Goal: Information Seeking & Learning: Learn about a topic

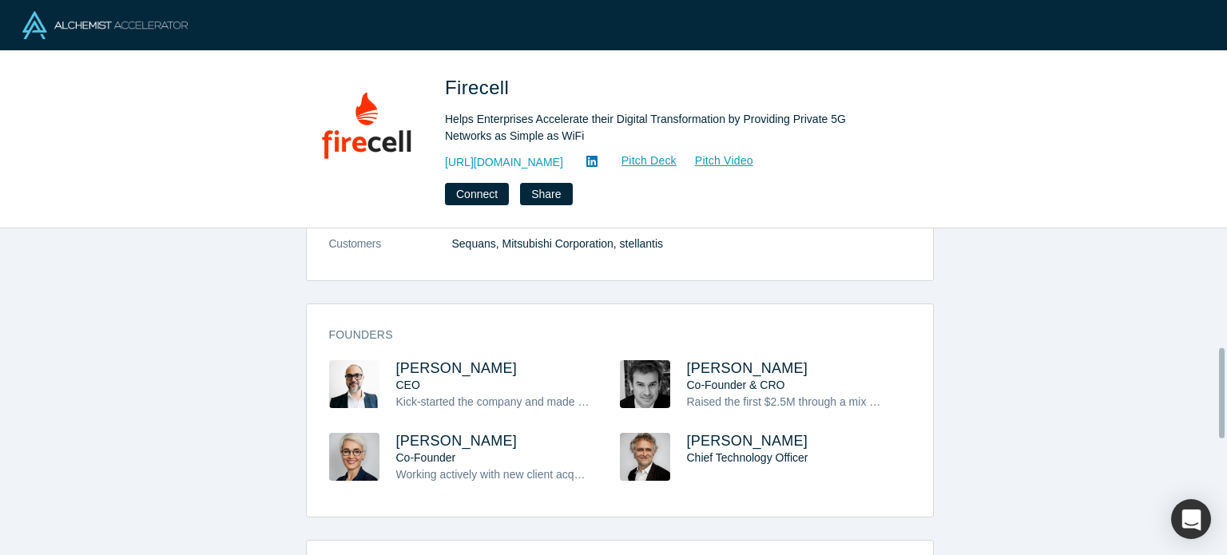
scroll to position [436, 0]
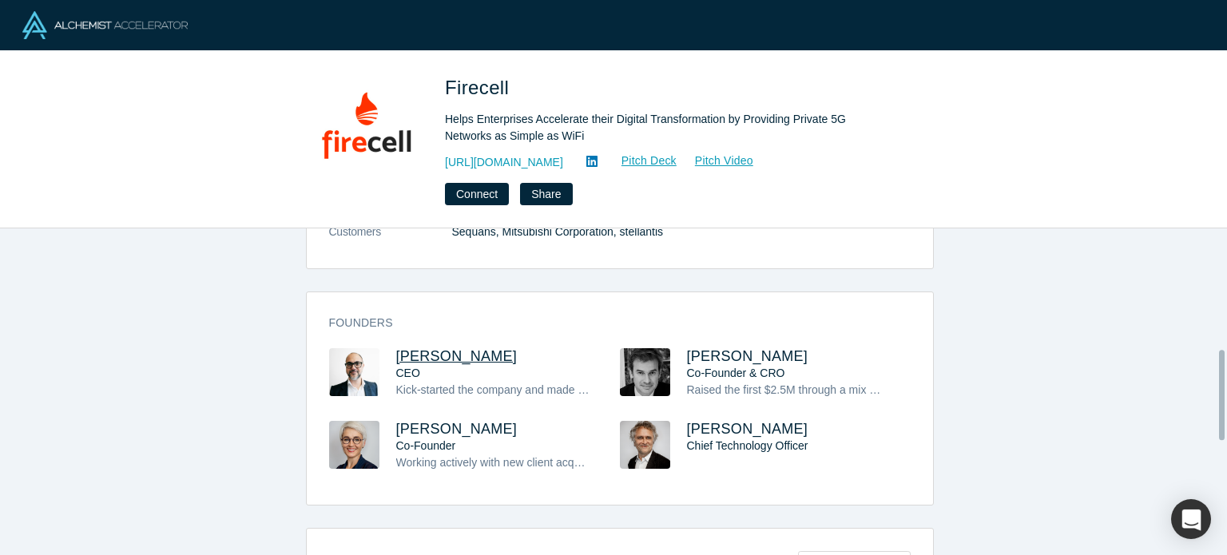
click at [457, 357] on span "[PERSON_NAME]" at bounding box center [456, 356] width 121 height 16
click at [701, 354] on span "Olivier Dhotel" at bounding box center [747, 356] width 121 height 16
click at [402, 427] on span "Ulla Saari" at bounding box center [456, 429] width 121 height 16
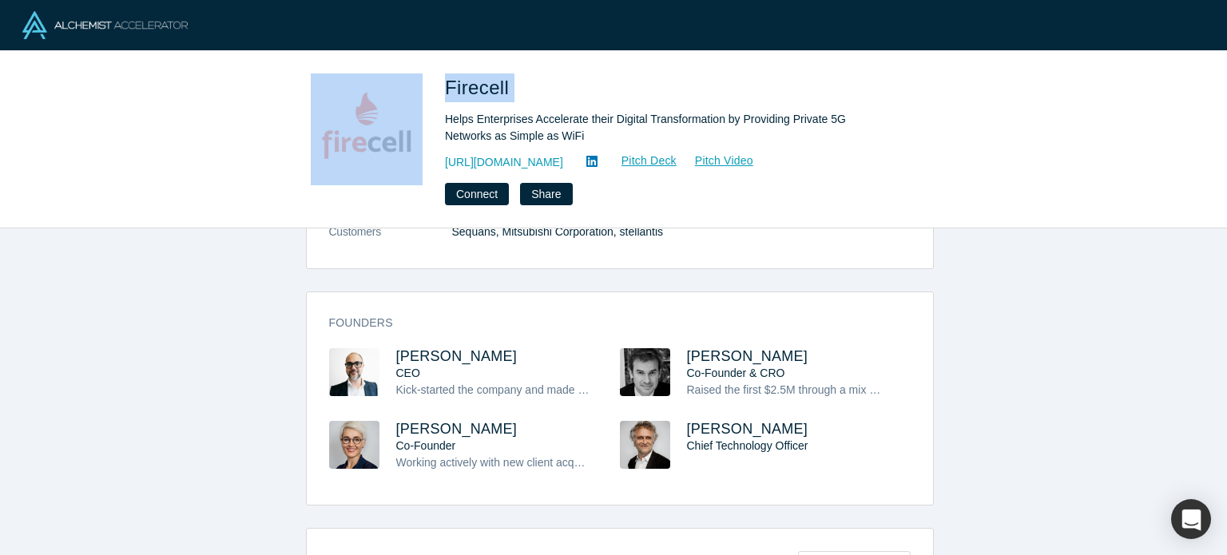
drag, startPoint x: 538, startPoint y: 89, endPoint x: 413, endPoint y: 79, distance: 125.8
click at [413, 79] on div "Firecell Helps Enterprises Accelerate their Digital Transformation by Providing…" at bounding box center [613, 139] width 628 height 132
copy div "Firecell"
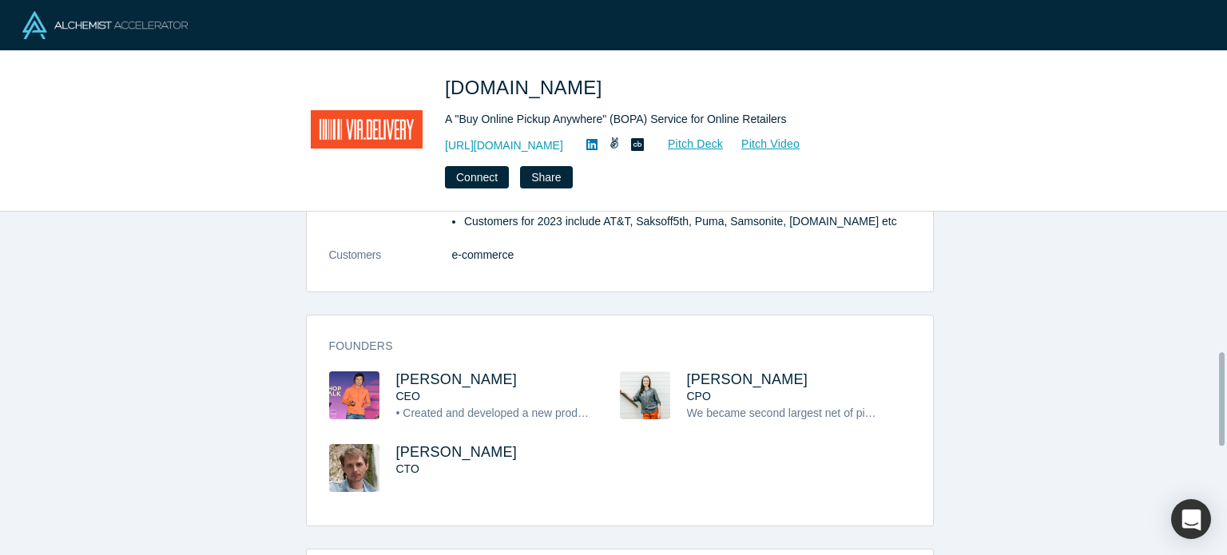
scroll to position [514, 0]
click at [441, 371] on span "Mitchell Nikitin" at bounding box center [456, 379] width 121 height 16
click at [470, 443] on span "Vlad Baginsky" at bounding box center [456, 451] width 121 height 16
drag, startPoint x: 508, startPoint y: 341, endPoint x: 391, endPoint y: 337, distance: 116.7
click at [396, 371] on h3 "Mitchell Nikitin" at bounding box center [493, 379] width 195 height 17
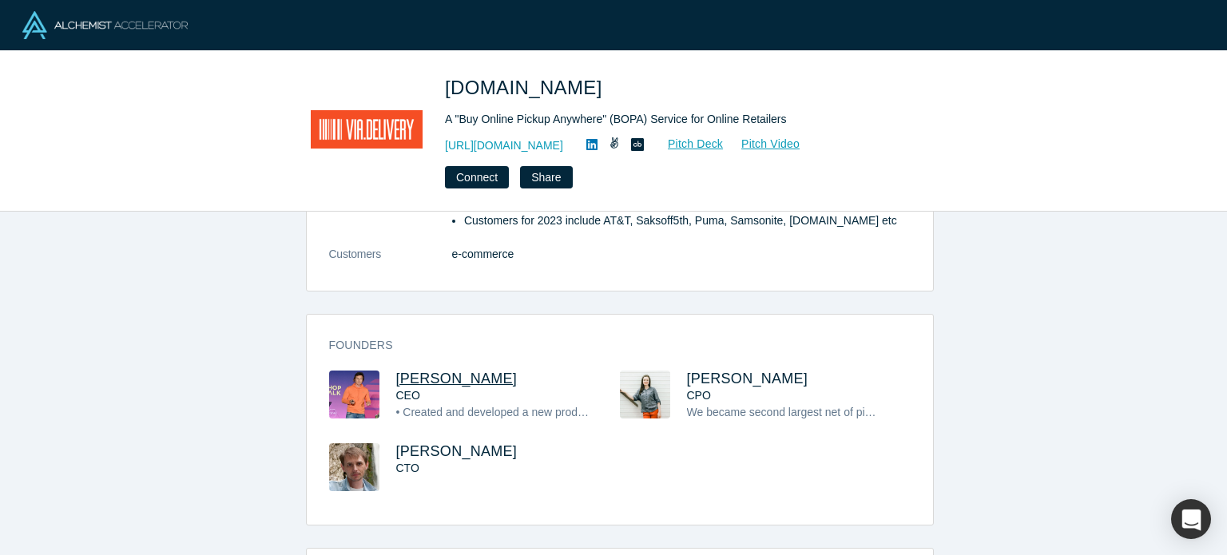
copy span "Mitchell Nikitin"
drag, startPoint x: 572, startPoint y: 88, endPoint x: 444, endPoint y: 73, distance: 128.6
click at [442, 73] on div "Via.Delivery A "Buy Online Pickup Anywhere" (BOPA) Service for Online Retailers…" at bounding box center [613, 130] width 628 height 115
copy span "Via.Delivery"
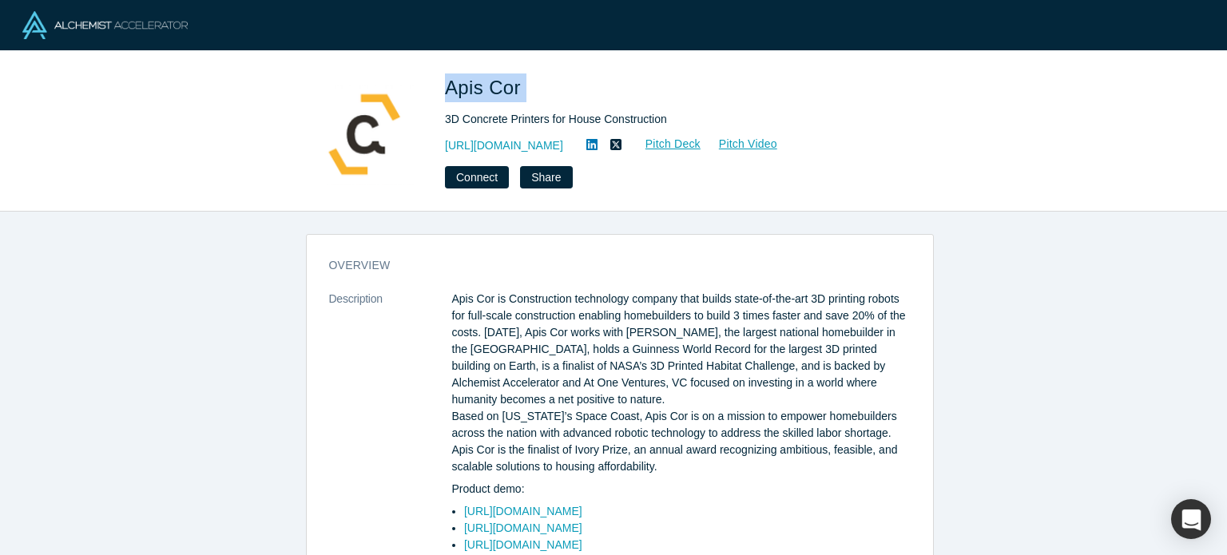
drag, startPoint x: 537, startPoint y: 82, endPoint x: 444, endPoint y: 84, distance: 92.7
click at [445, 84] on h1 "Apis Cor" at bounding box center [668, 87] width 447 height 29
copy span "Apis Cor"
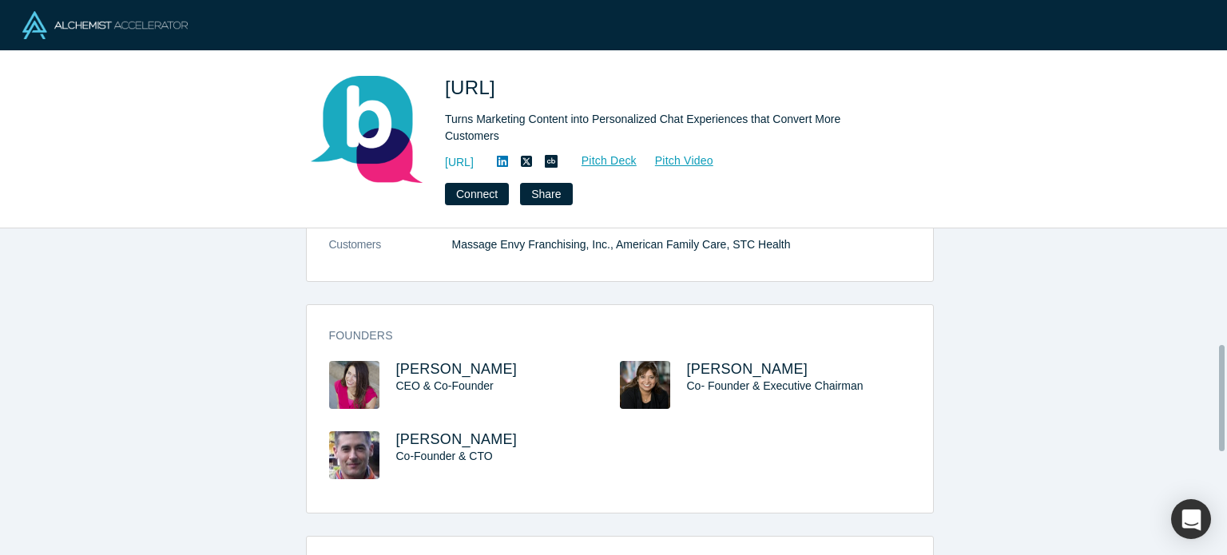
scroll to position [374, 0]
click at [410, 360] on span "Rebecca Clyde" at bounding box center [456, 368] width 121 height 16
click at [430, 430] on span "Chris Maeda" at bounding box center [456, 438] width 121 height 16
click at [712, 360] on span "Anu Shukla" at bounding box center [747, 368] width 121 height 16
drag, startPoint x: 532, startPoint y: 89, endPoint x: 447, endPoint y: 60, distance: 89.4
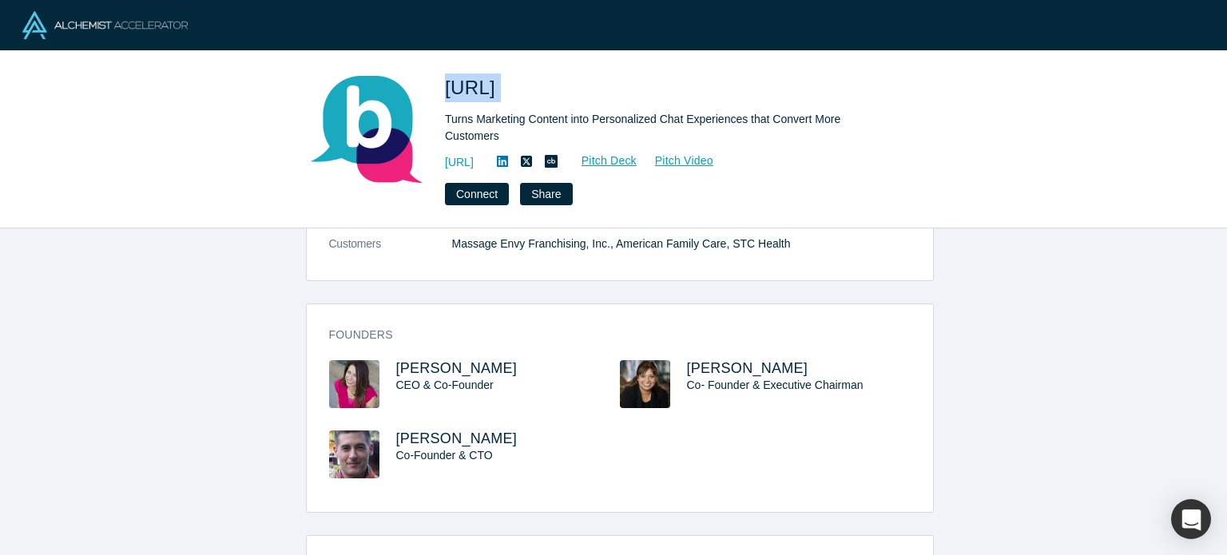
click at [447, 60] on div "Botco.ai Turns Marketing Content into Personalized Chat Experiences that Conver…" at bounding box center [613, 139] width 1227 height 177
copy span "Botco.ai"
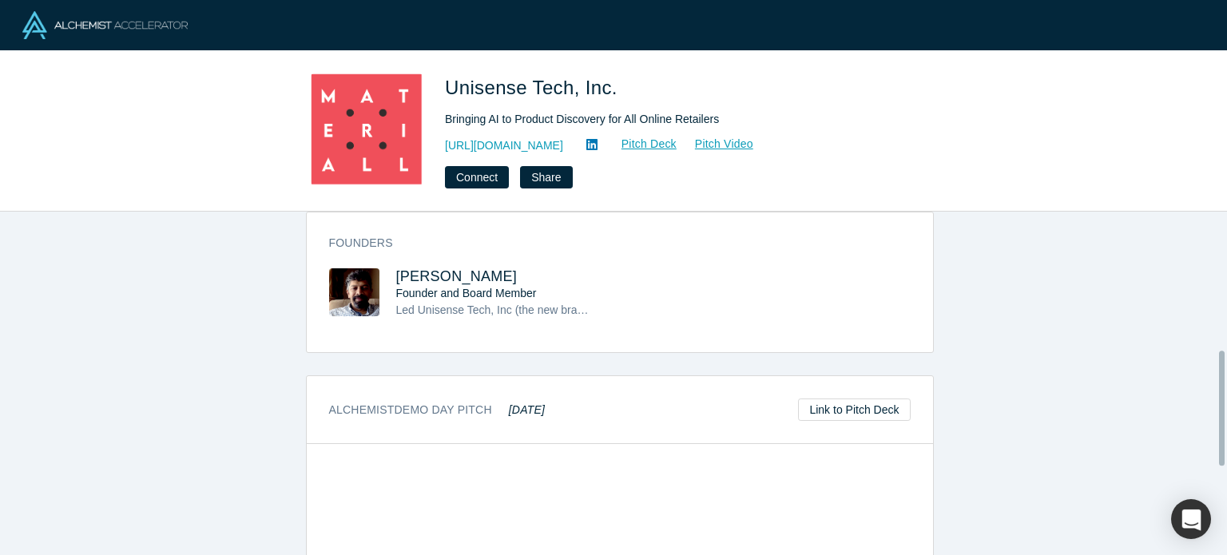
scroll to position [412, 0]
click at [443, 283] on span "[PERSON_NAME]" at bounding box center [456, 280] width 121 height 16
click at [597, 143] on icon at bounding box center [591, 144] width 11 height 11
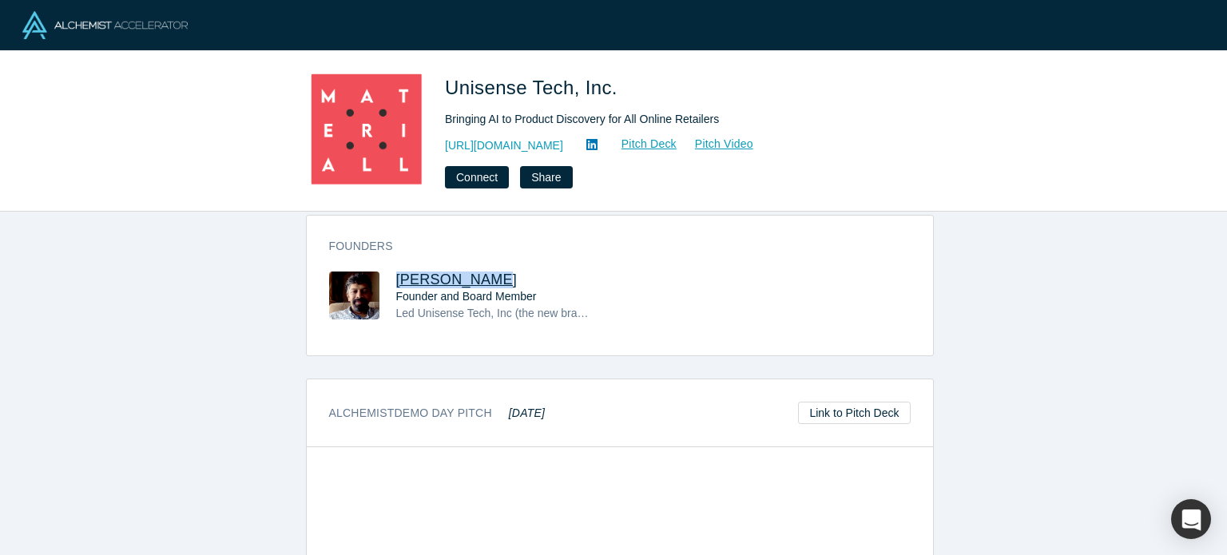
drag, startPoint x: 481, startPoint y: 279, endPoint x: 391, endPoint y: 271, distance: 90.6
click at [396, 272] on h3 "Bharat Vijay" at bounding box center [493, 280] width 195 height 17
copy span "Bharat Vijay"
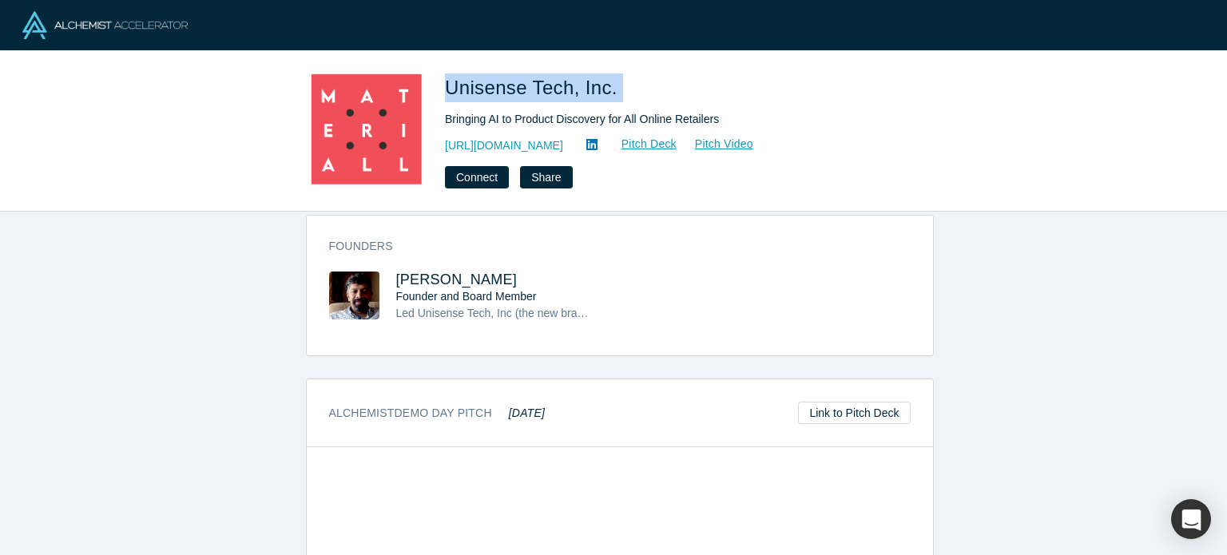
drag, startPoint x: 632, startPoint y: 104, endPoint x: 450, endPoint y: 85, distance: 183.0
click at [450, 85] on div "Unisense Tech, Inc." at bounding box center [668, 92] width 447 height 38
copy span "Unisense Tech, Inc."
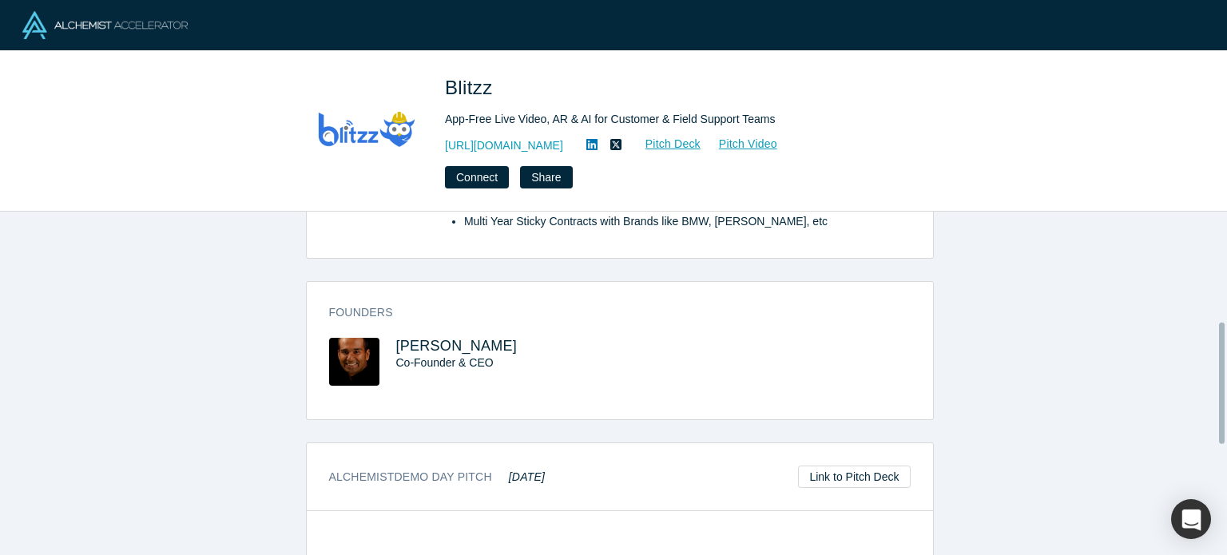
scroll to position [313, 0]
click at [475, 337] on span "Ramaswamy Sreenivasan" at bounding box center [456, 345] width 121 height 16
drag, startPoint x: 540, startPoint y: 81, endPoint x: 442, endPoint y: 73, distance: 98.6
click at [442, 73] on div "Blitzz App-Free Live Video, AR & AI for Customer & Field Support Teams https://…" at bounding box center [613, 131] width 1227 height 161
copy span "Blitzz"
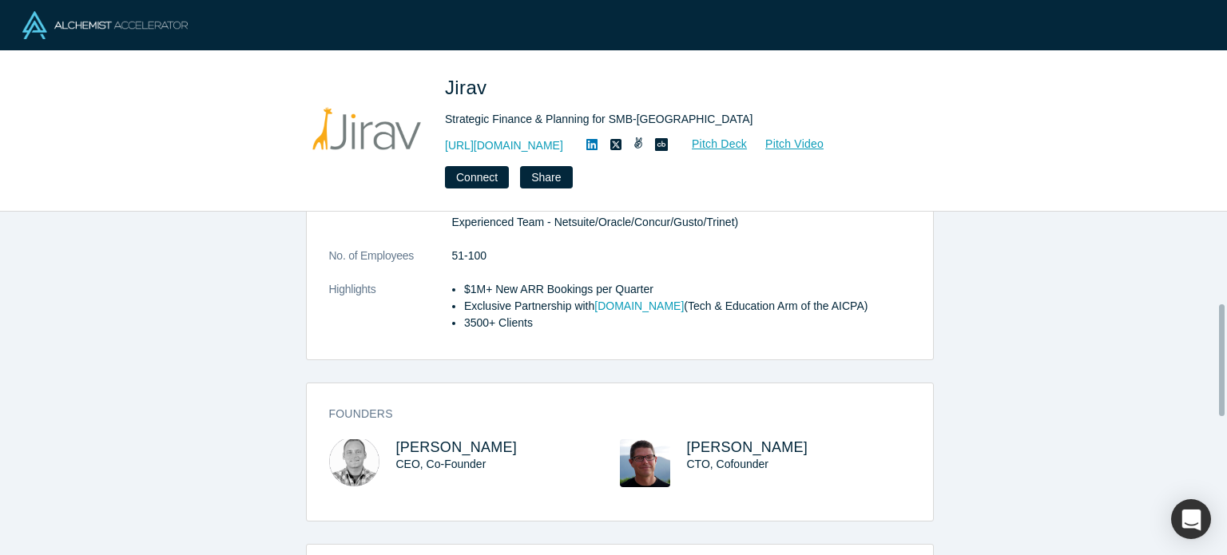
scroll to position [283, 0]
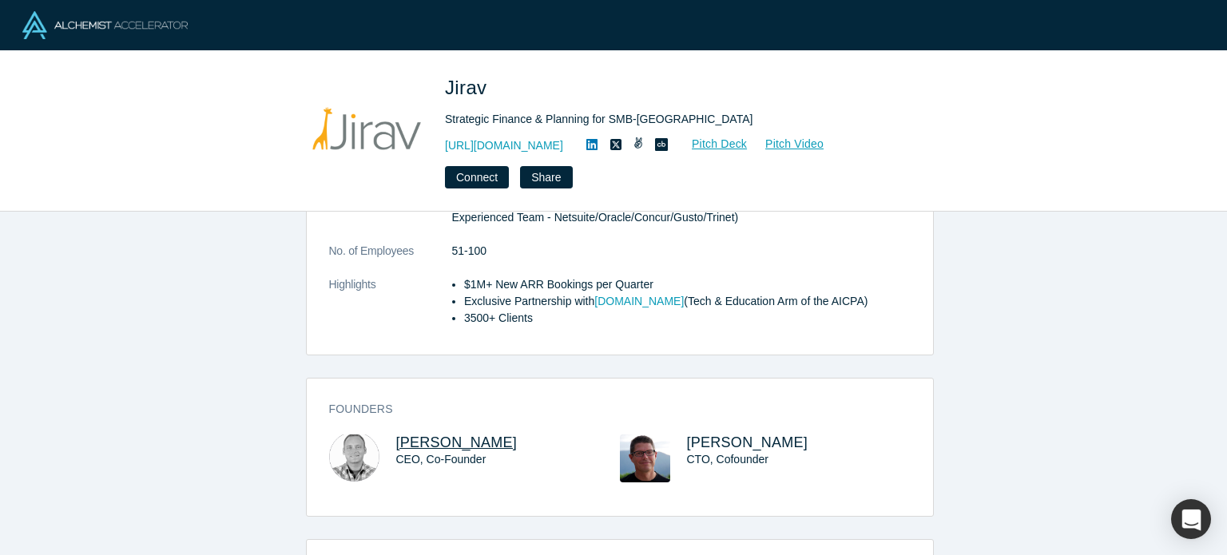
click at [434, 438] on span "Martin Zych" at bounding box center [456, 442] width 121 height 16
click at [715, 434] on span "Steve Turner" at bounding box center [747, 442] width 121 height 16
click at [660, 306] on li "Exclusive Partnership with CPA.com (Tech & Education Arm of the AICPA)" at bounding box center [687, 301] width 446 height 17
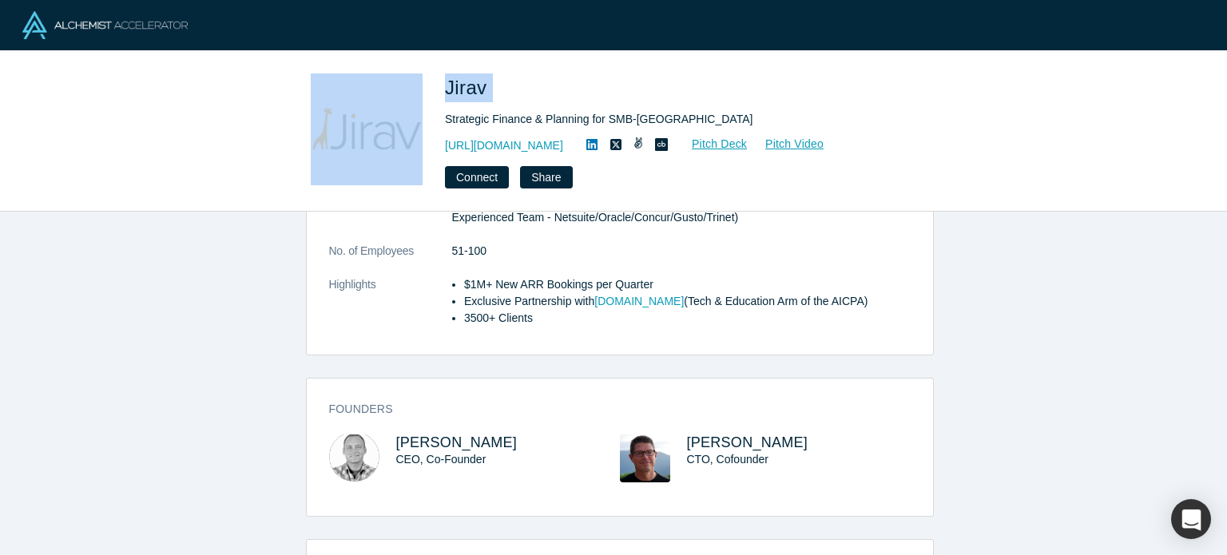
drag, startPoint x: 495, startPoint y: 87, endPoint x: 414, endPoint y: 76, distance: 82.2
click at [413, 76] on div "Jirav Strategic Finance & Planning for SMB-Midmarket http://www.jirav.com Pitch…" at bounding box center [613, 130] width 628 height 115
copy div "Jirav"
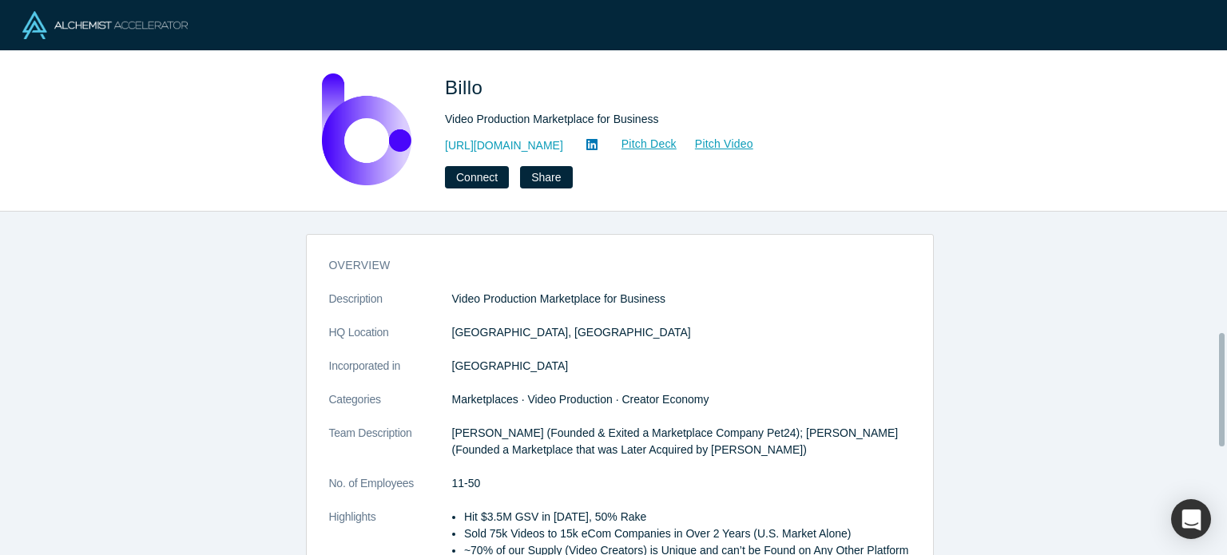
scroll to position [364, 0]
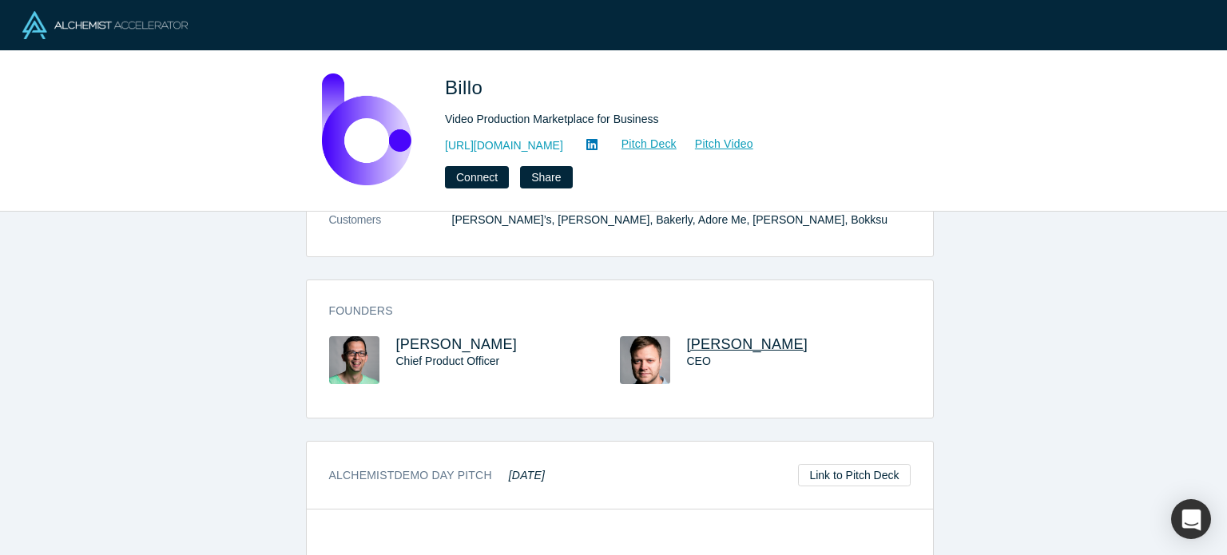
click at [729, 347] on span "Donatas Smailys" at bounding box center [747, 344] width 121 height 16
drag, startPoint x: 496, startPoint y: 85, endPoint x: 484, endPoint y: 73, distance: 16.9
click at [484, 73] on h1 "Billo" at bounding box center [668, 87] width 447 height 29
click at [494, 79] on h1 "Billo" at bounding box center [668, 87] width 447 height 29
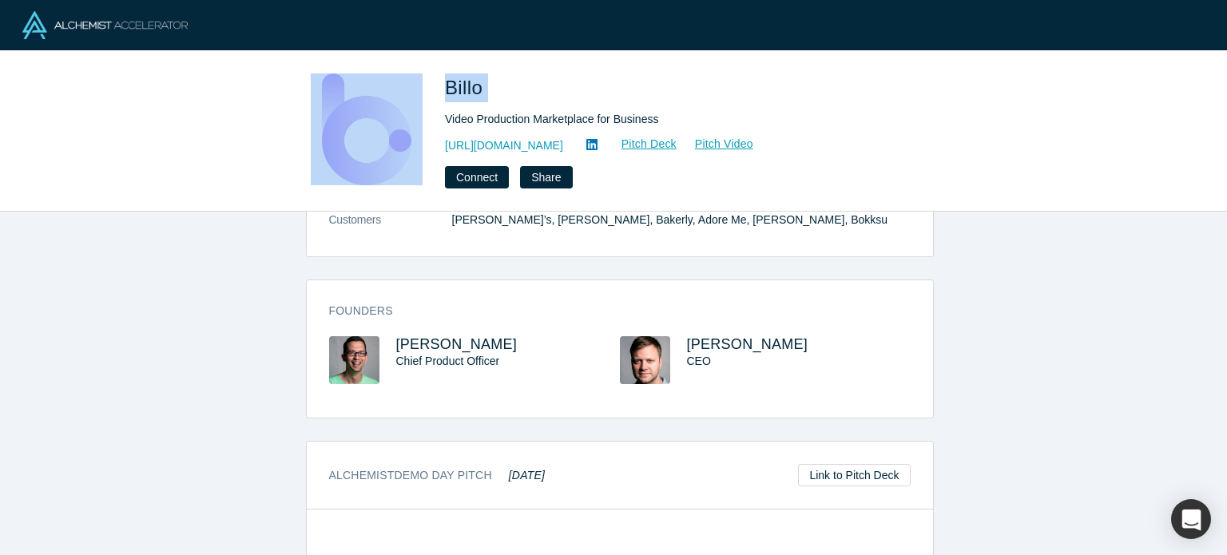
drag, startPoint x: 494, startPoint y: 79, endPoint x: 383, endPoint y: 84, distance: 111.1
click at [383, 84] on div "Billo Video Production Marketplace for Business https://billo.app/ Pitch Deck P…" at bounding box center [613, 130] width 628 height 115
copy div "Billo"
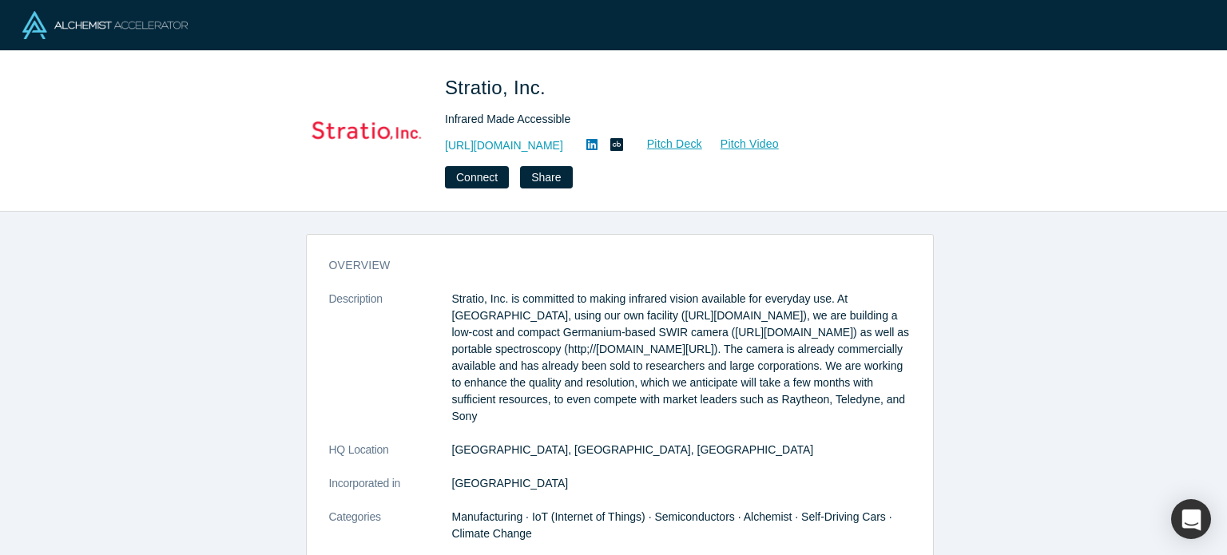
click at [556, 85] on h1 "Stratio, Inc." at bounding box center [668, 87] width 447 height 29
copy span "Stratio, Inc."
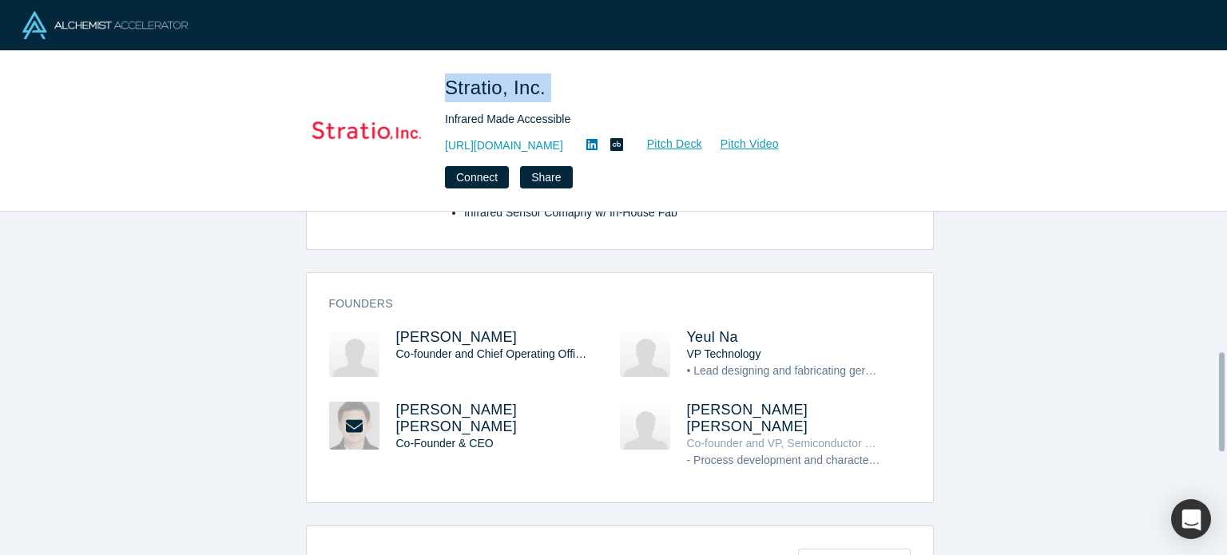
scroll to position [488, 0]
click at [460, 402] on span "[PERSON_NAME] [PERSON_NAME]" at bounding box center [456, 418] width 121 height 33
click at [454, 330] on span "[PERSON_NAME]" at bounding box center [456, 338] width 121 height 16
click at [736, 402] on span "[PERSON_NAME] [PERSON_NAME]" at bounding box center [747, 418] width 121 height 33
click at [597, 146] on icon at bounding box center [591, 144] width 11 height 13
